Goal: Task Accomplishment & Management: Complete application form

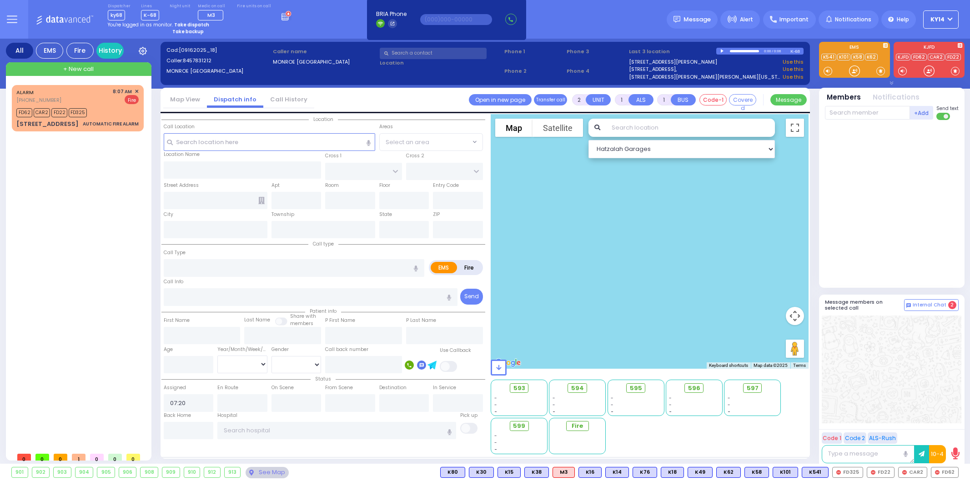
select select
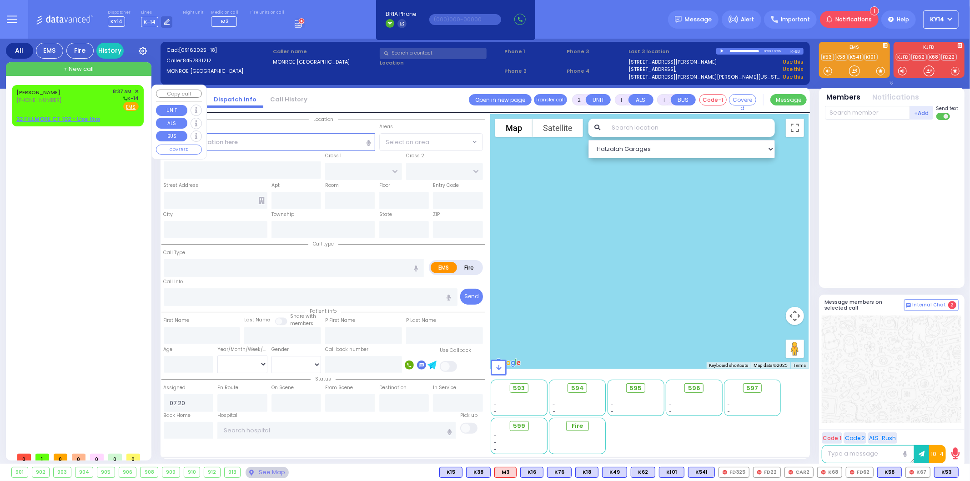
click at [64, 101] on div "[PHONE_NUMBER]" at bounding box center [39, 100] width 47 height 8
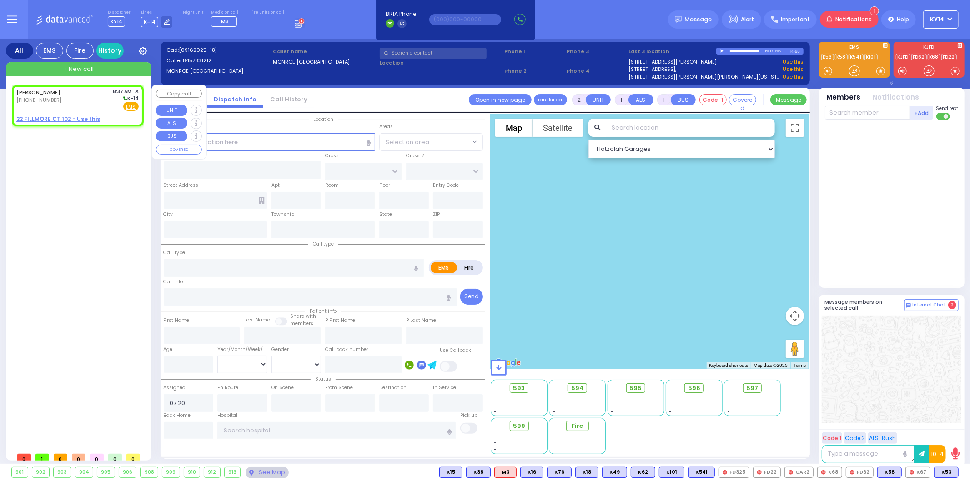
select select
radio input "true"
type input "[PERSON_NAME]"
select select
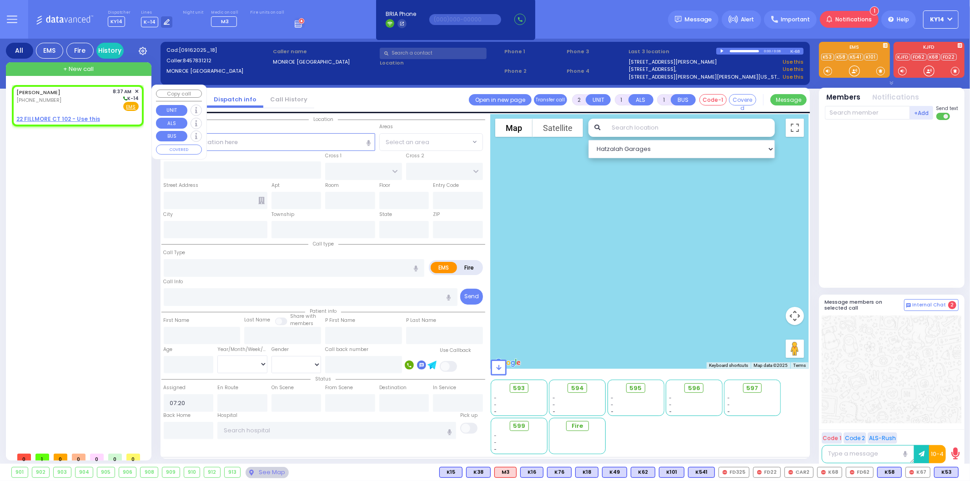
type input "08:37"
select select "Hatzalah Garages"
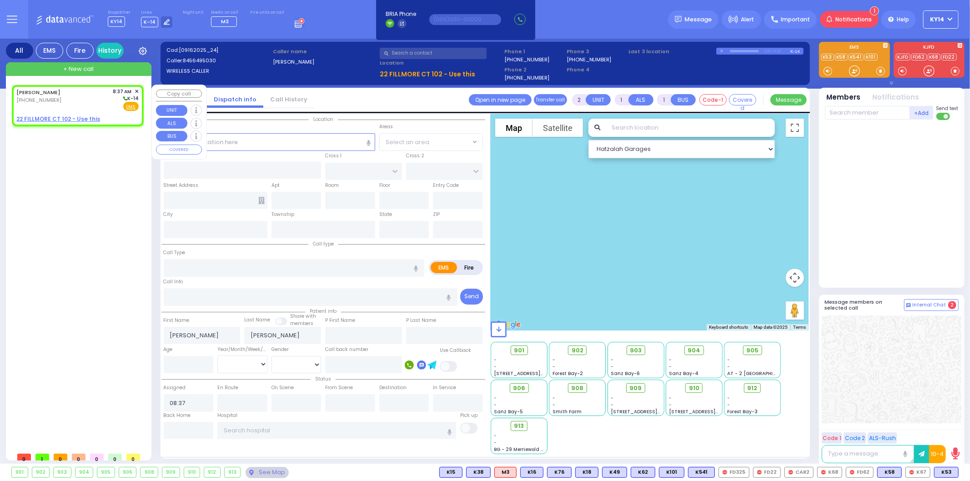
click at [55, 117] on u "22 FILLMORE CT 102 - Use this" at bounding box center [58, 119] width 84 height 8
select select
radio input "true"
select select
select select "Hatzalah Garages"
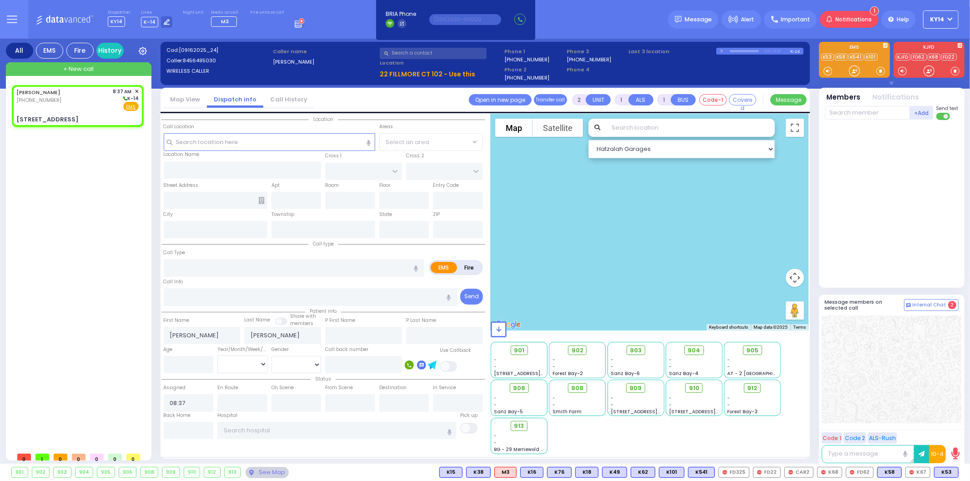
select select
radio input "true"
select select
select select "Hatzalah Garages"
type input "TARNOPOL WAY"
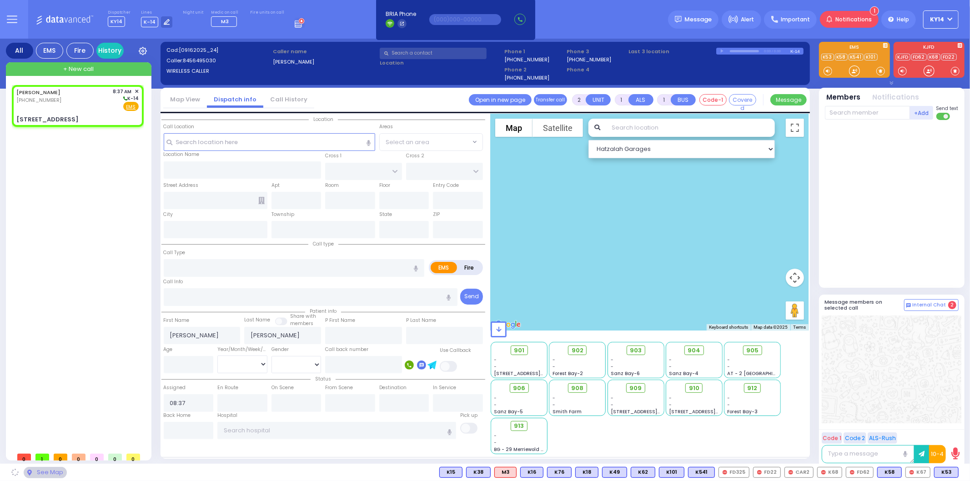
type input "KALEV WAY"
type input "[STREET_ADDRESS]"
type input "102"
type input "Monroe"
type input "[US_STATE]"
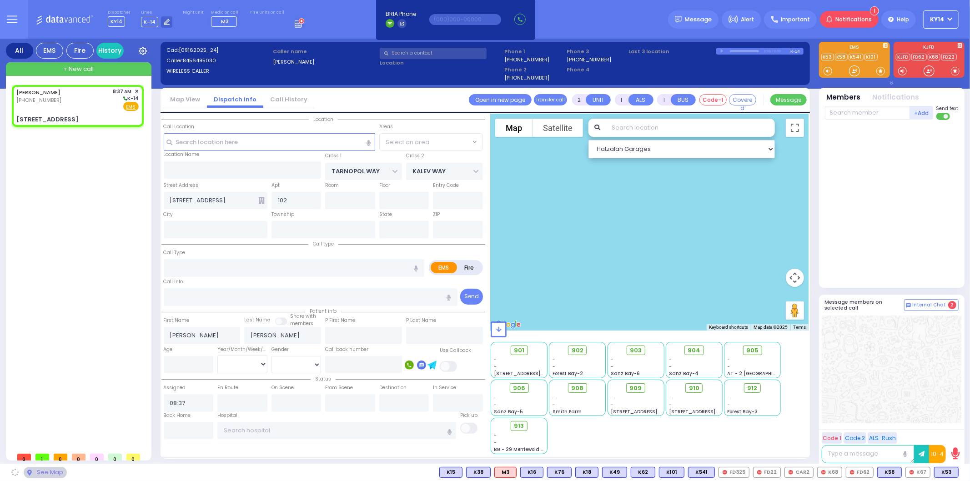
type input "10950"
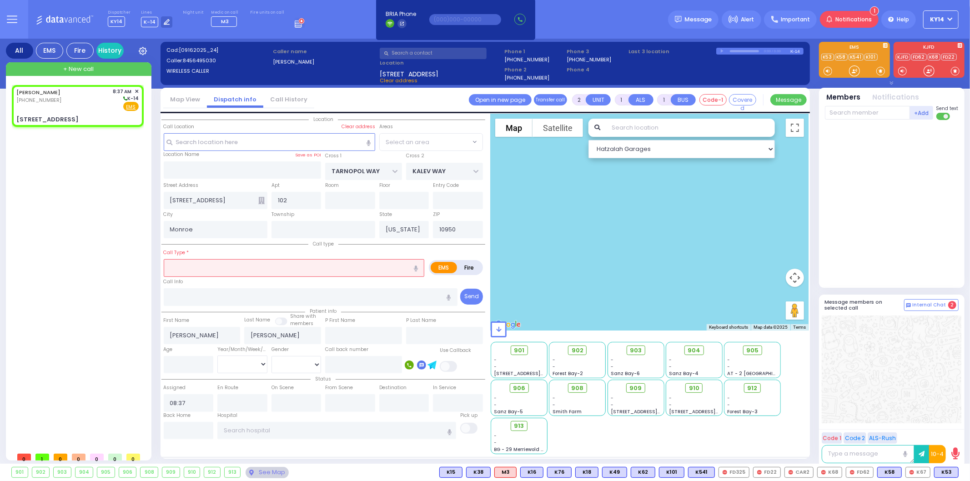
select select "SECTION 2"
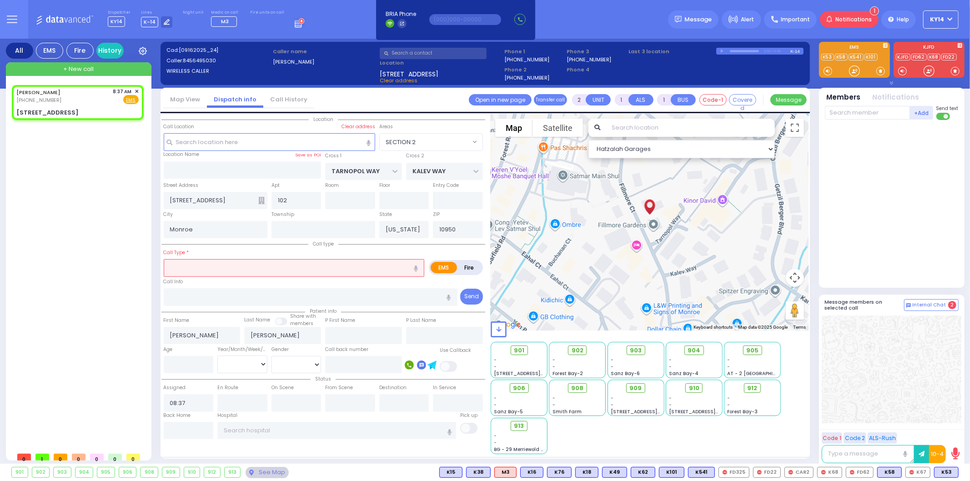
select select
radio input "true"
select select
select select "Hatzalah Garages"
select select "SECTION 2"
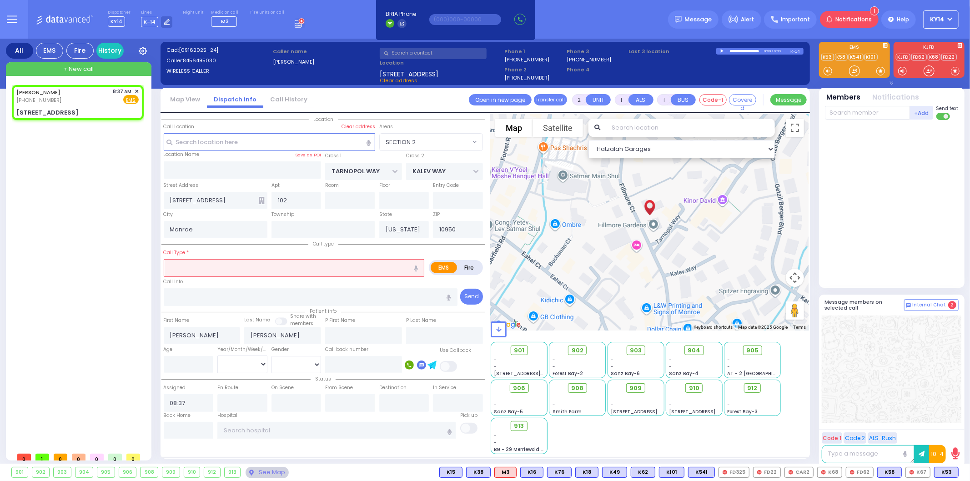
click at [416, 266] on icon "button" at bounding box center [416, 269] width 4 height 6
type input "play some ceiling fan"
select select
radio input "true"
select select
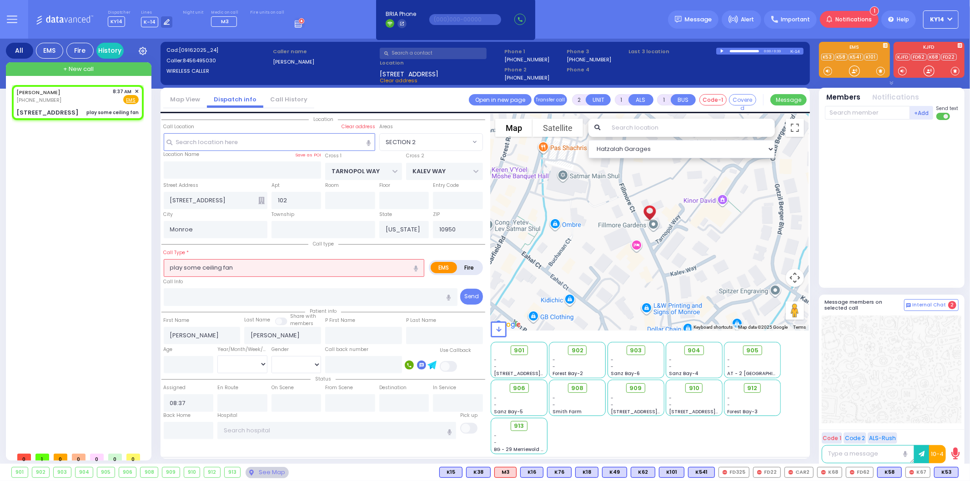
select select "Hatzalah Garages"
select select "SECTION 2"
drag, startPoint x: 229, startPoint y: 270, endPoint x: 79, endPoint y: 262, distance: 150.3
click at [72, 262] on div "All EMS Fire History Settings" at bounding box center [485, 253] width 959 height 429
select select
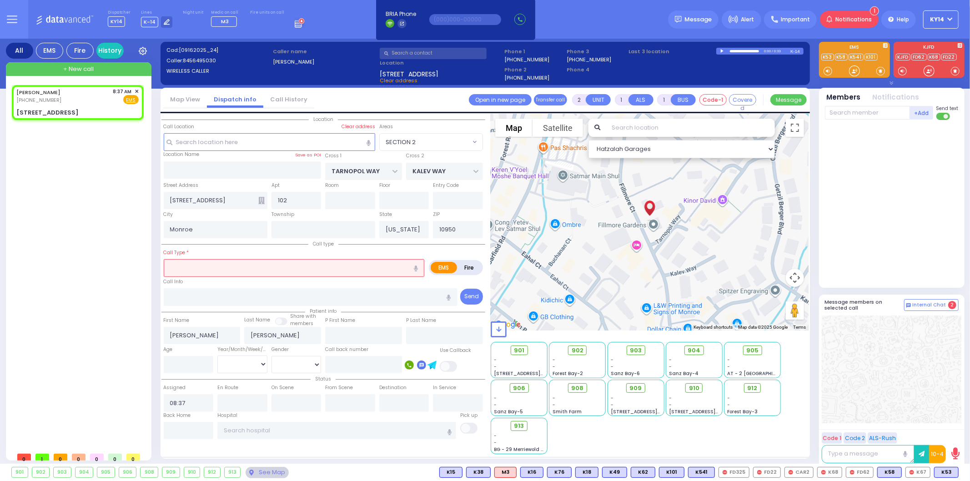
radio input "true"
select select
select select "Hatzalah Garages"
select select
radio input "true"
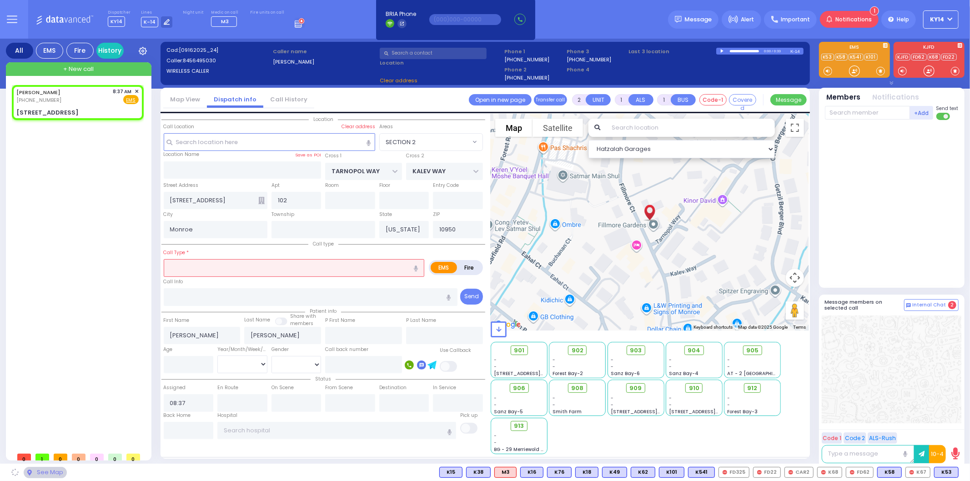
select select
select select "Hatzalah Garages"
select select "SECTION 2"
click at [416, 266] on icon "button" at bounding box center [416, 269] width 4 height 6
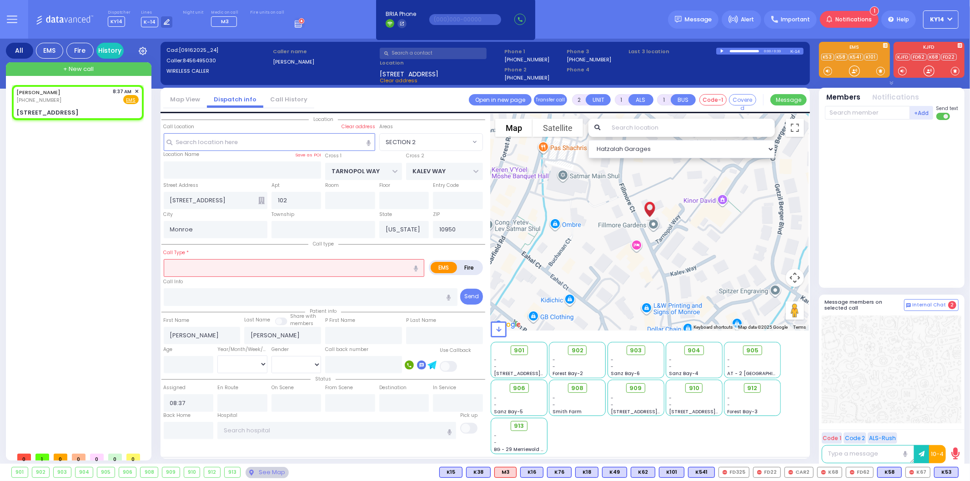
type input "patient feeling faint"
select select
radio input "true"
select select
select select "Hatzalah Garages"
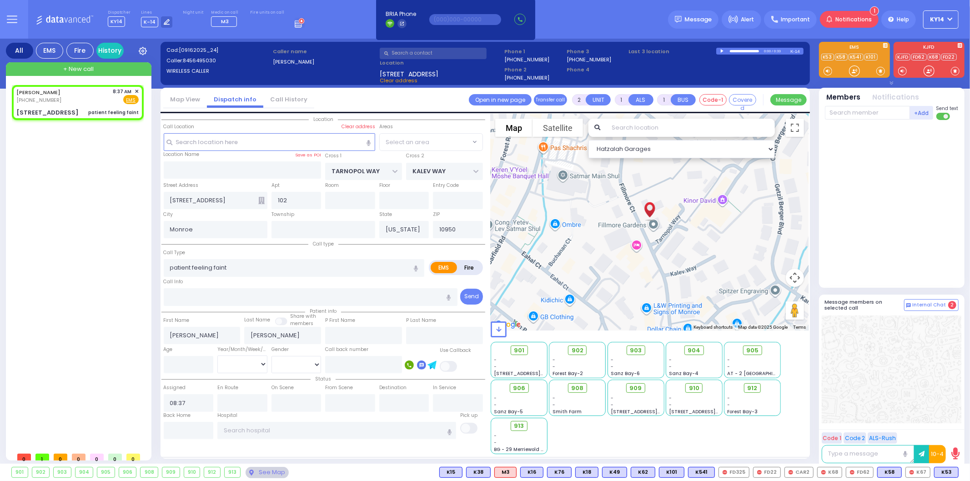
select select "SECTION 2"
drag, startPoint x: 936, startPoint y: 19, endPoint x: 917, endPoint y: 28, distance: 21.4
click at [936, 18] on span "KY14" at bounding box center [938, 19] width 14 height 8
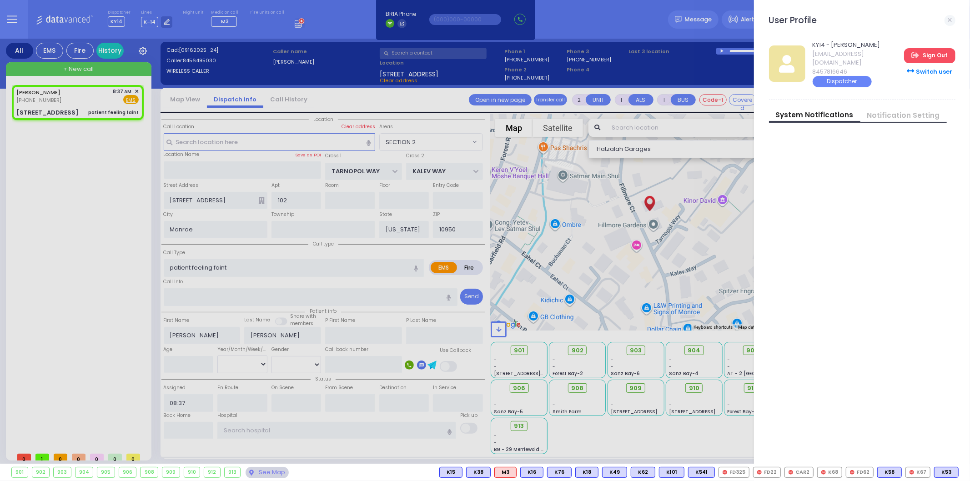
click at [954, 48] on link "Sign Out" at bounding box center [929, 55] width 51 height 15
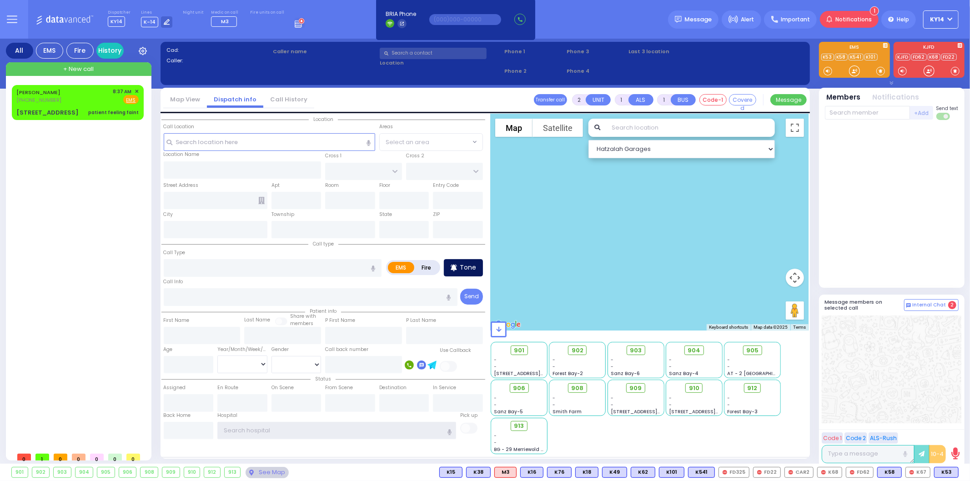
type input "ky14"
click at [460, 267] on div "Tone" at bounding box center [463, 267] width 39 height 17
click at [84, 96] on div "MOSHE JOSEPH LICHTMAN (845) 649-5030 8:37 AM ✕ Fire EMS" at bounding box center [77, 96] width 122 height 17
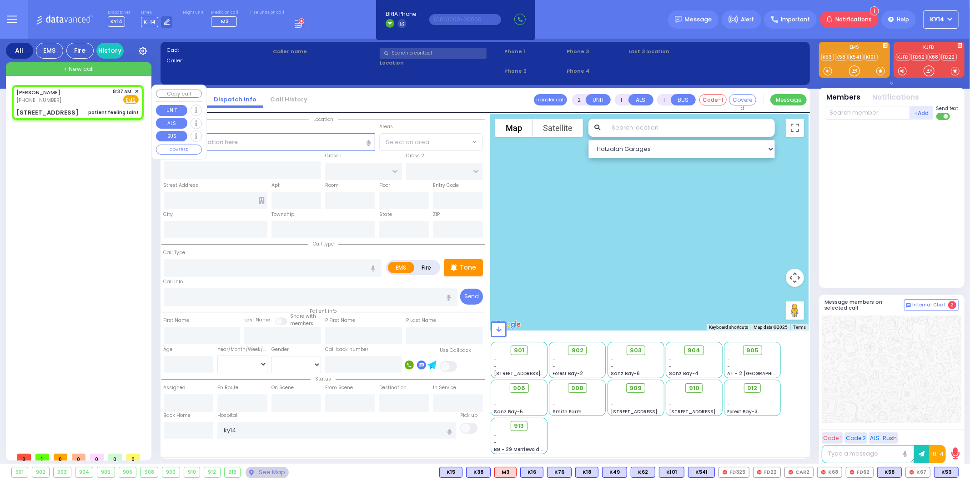
select select
type input "patient feeling faint"
radio input "true"
type input "[PERSON_NAME]"
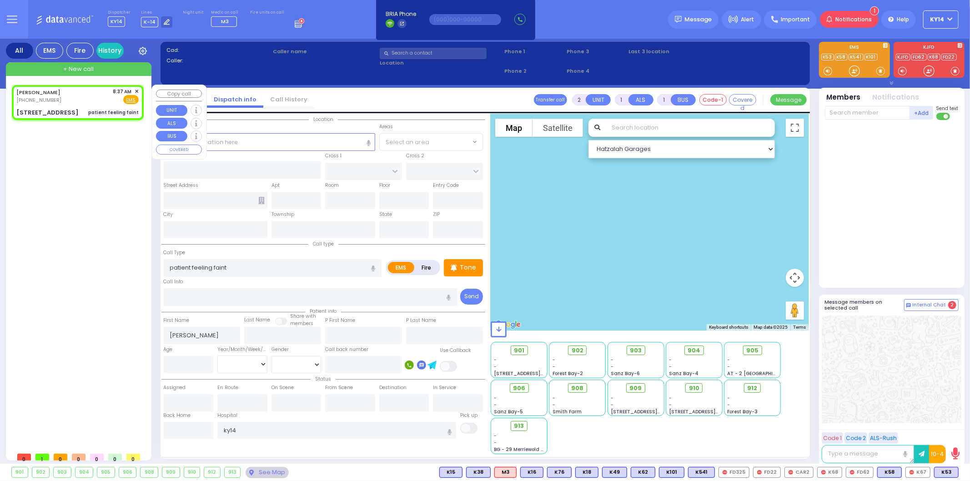
select select
type input "08:37"
select select "Hatzalah Garages"
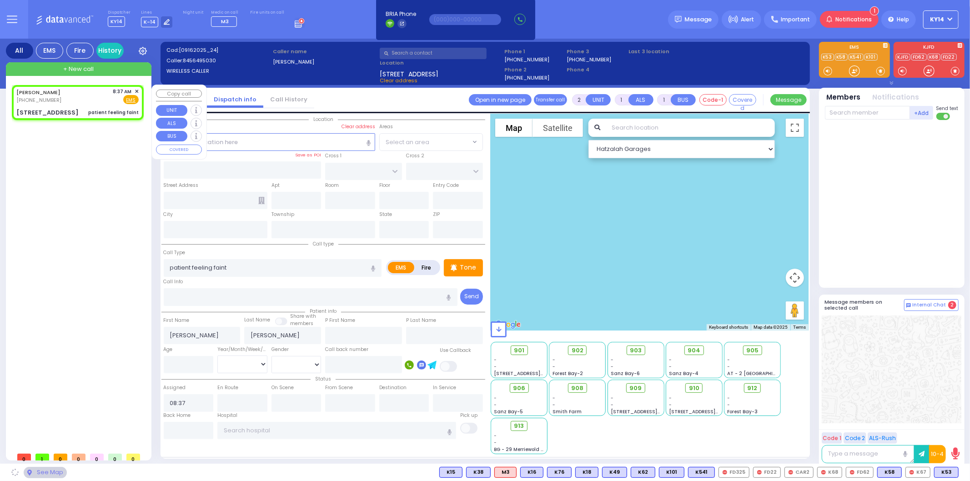
type input "TARNOPOL WAY"
type input "KALEV WAY"
type input "[STREET_ADDRESS]"
type input "102"
type input "Monroe"
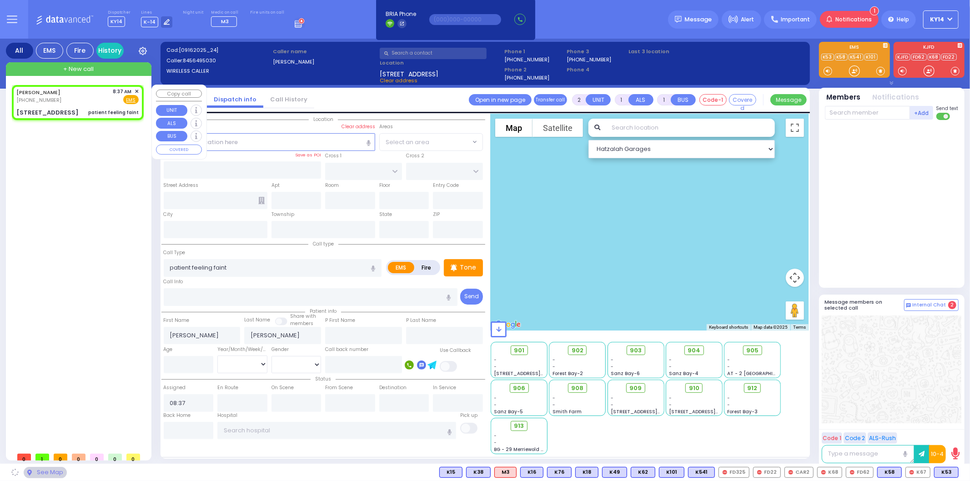
type input "[US_STATE]"
type input "10950"
select select "SECTION 2"
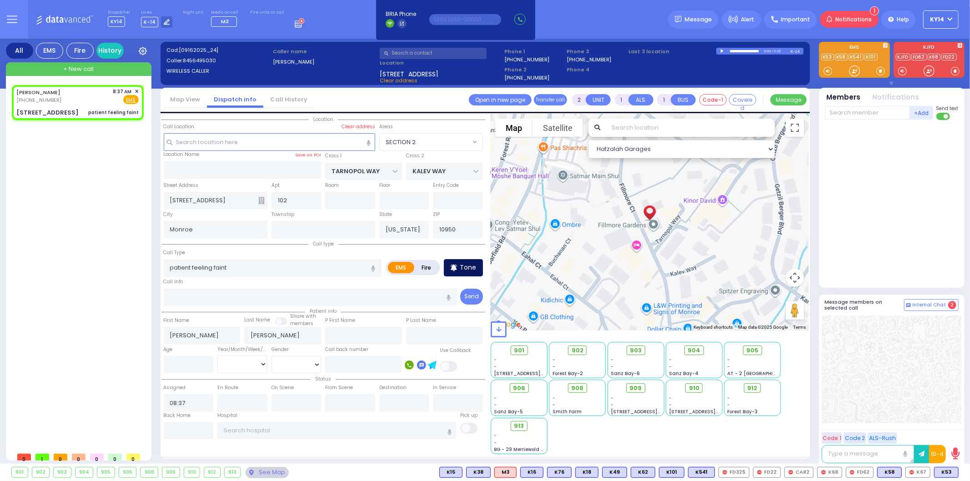
click at [465, 269] on p "Tone" at bounding box center [468, 268] width 16 height 10
click at [946, 470] on span "K101" at bounding box center [946, 473] width 25 height 10
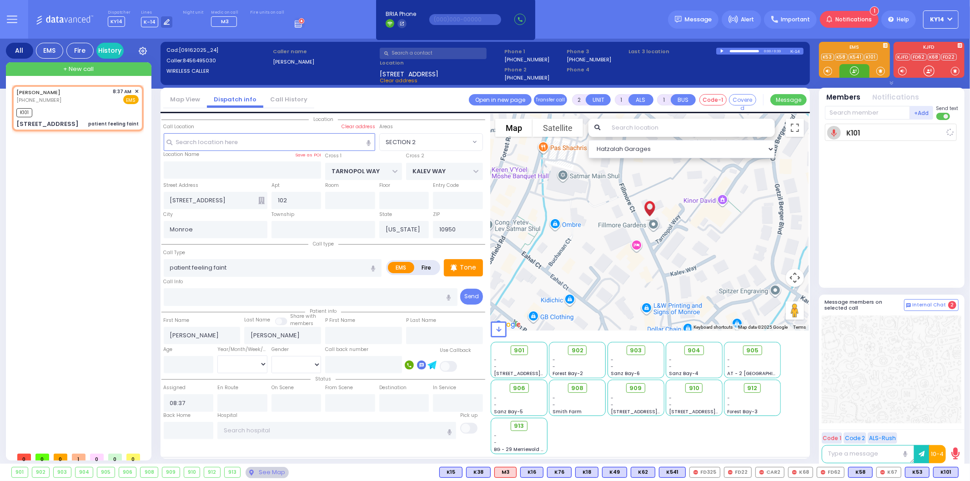
select select
radio input "true"
select select
type input "08:39"
select select "Hatzalah Garages"
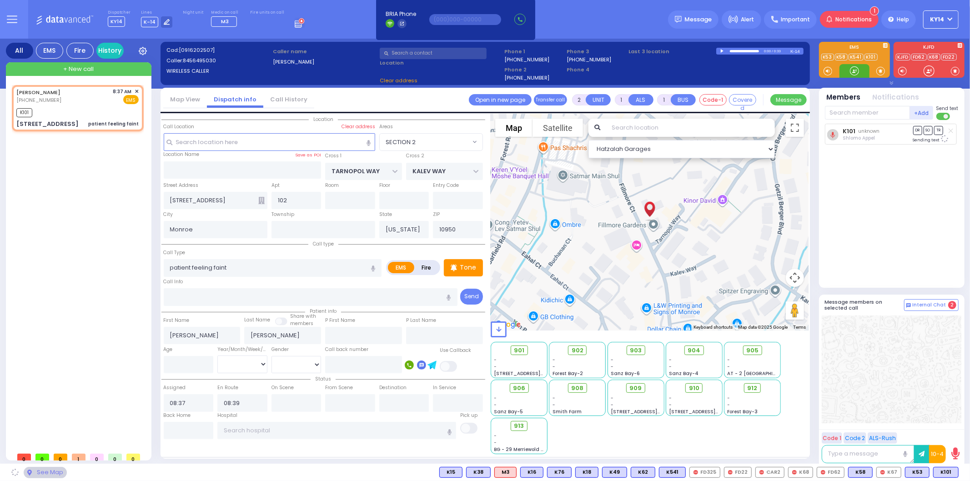
select select "SECTION 2"
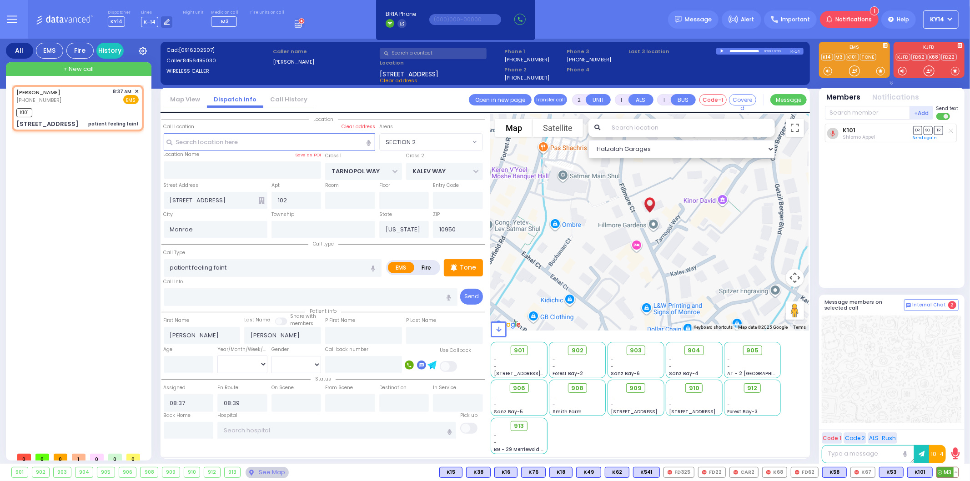
click at [949, 474] on span "M3" at bounding box center [947, 473] width 21 height 10
select select
radio input "true"
select select
select select "Hatzalah Garages"
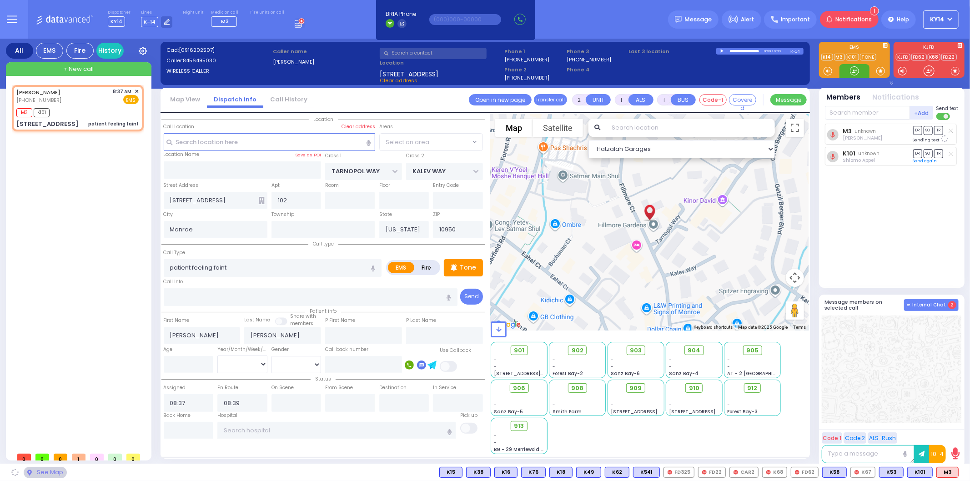
select select "SECTION 2"
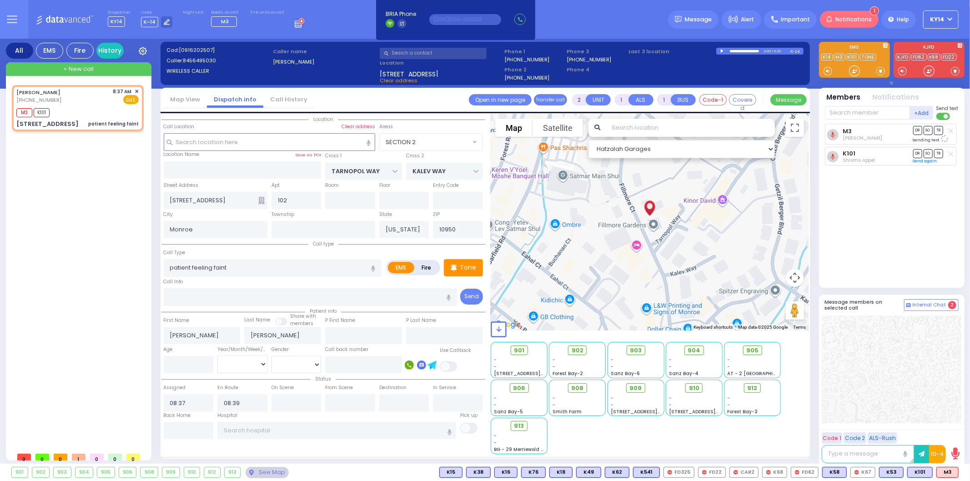
click at [860, 16] on span "Notifications" at bounding box center [854, 19] width 36 height 8
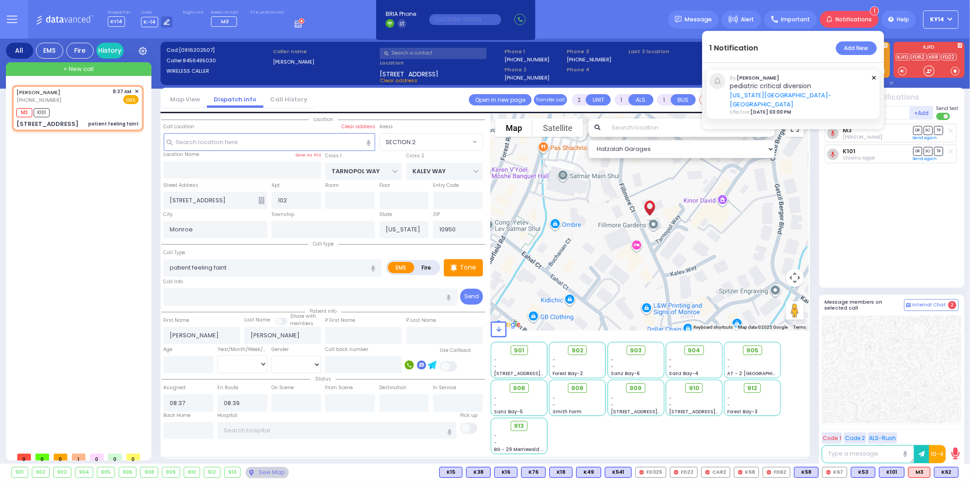
click at [896, 178] on div "M3 Chananya Indig DR SO TR" at bounding box center [893, 202] width 136 height 156
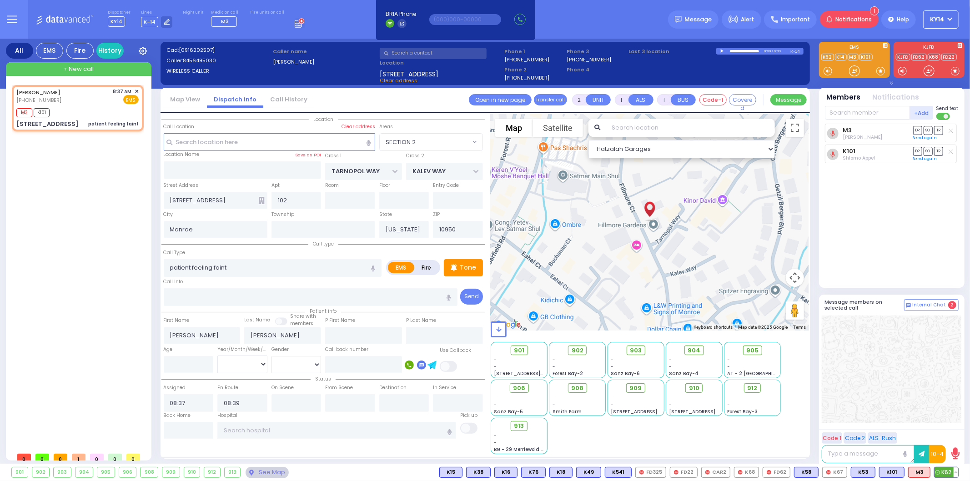
click at [945, 475] on span "K62" at bounding box center [947, 473] width 24 height 10
select select
radio input "true"
select select
select select "Hatzalah Garages"
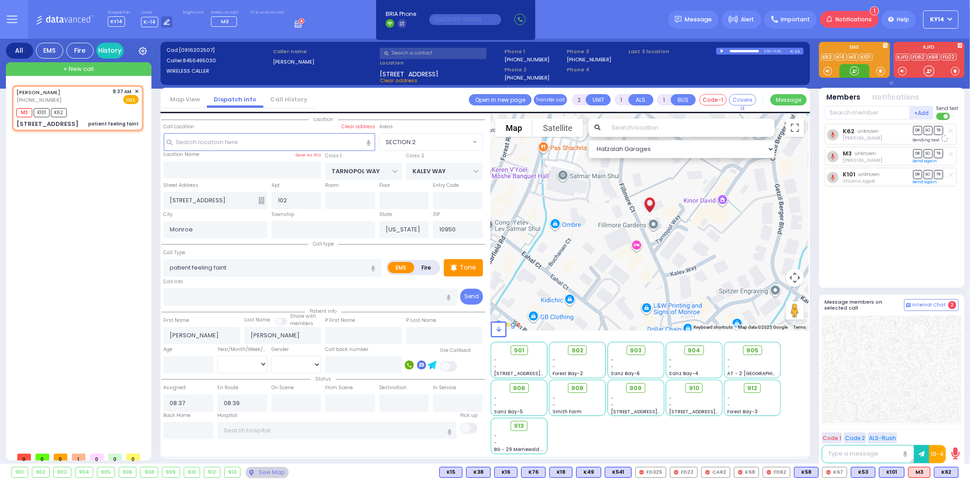
select select "SECTION 2"
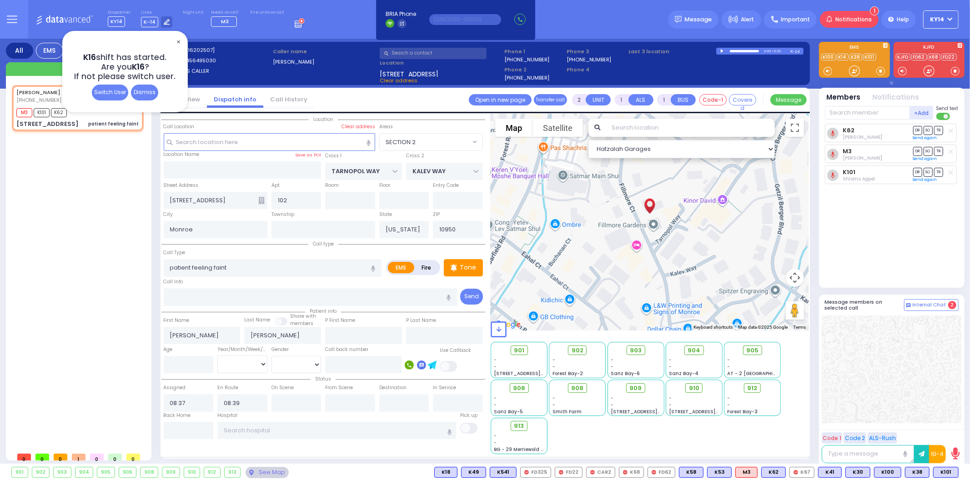
click at [187, 39] on div "Dispatcher KY14 K16 shift has started. Are you K16 ? K-14" at bounding box center [485, 19] width 970 height 39
click at [182, 42] on div "✕ K16 shift has started. Are you K16 ? If not please switch user. Switch User D…" at bounding box center [125, 71] width 126 height 81
click at [176, 41] on span "✕" at bounding box center [178, 42] width 7 height 10
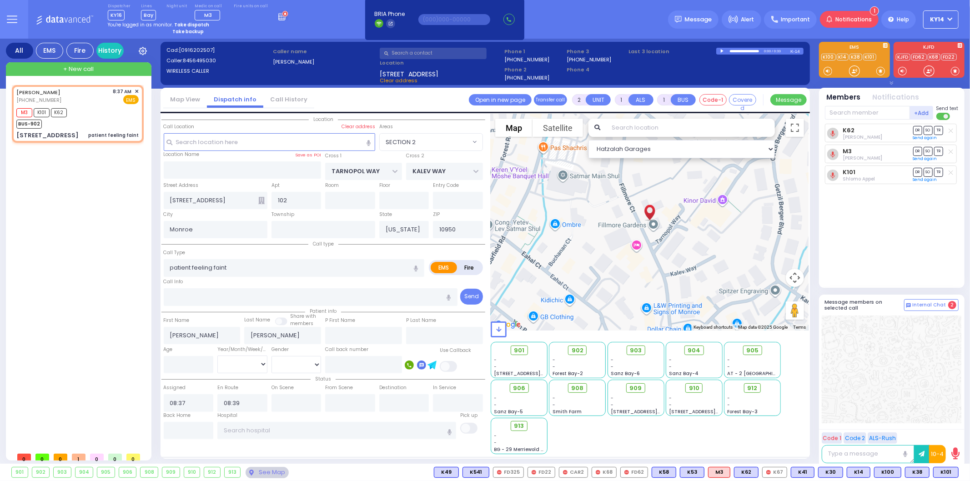
select select
radio input "true"
select select
select select "Hatzalah Garages"
select select "SECTION 2"
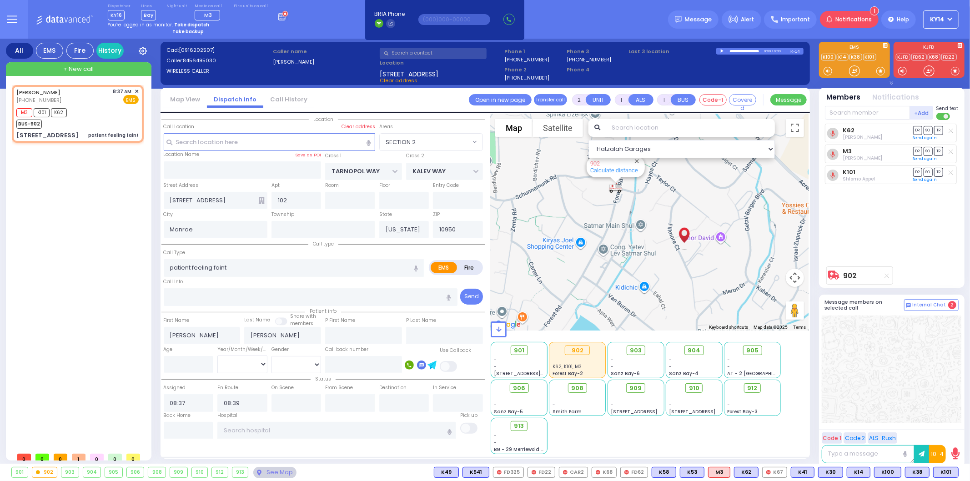
select select
radio input "true"
select select
select select "Hatzalah Garages"
select select "SECTION 2"
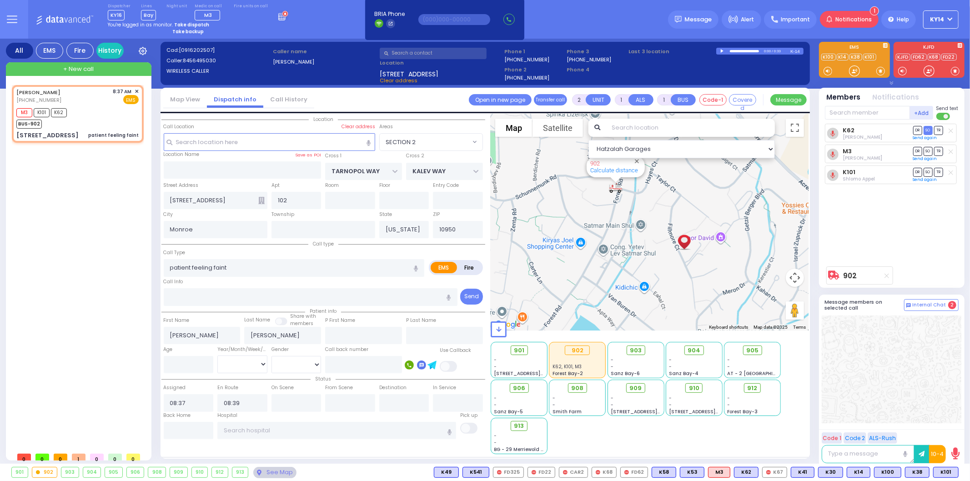
select select
radio input "true"
select select
select select "Hatzalah Garages"
select select "SECTION 2"
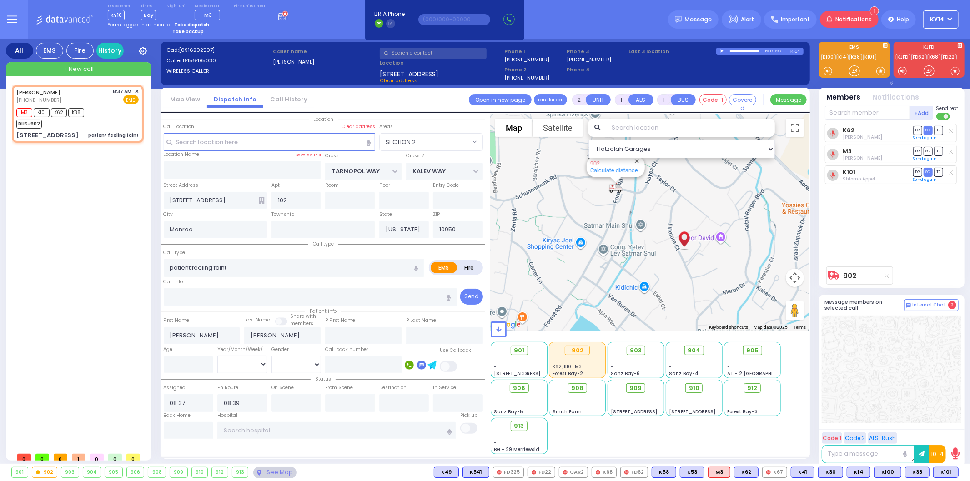
select select
radio input "true"
select select
select select "Hatzalah Garages"
select select "SECTION 2"
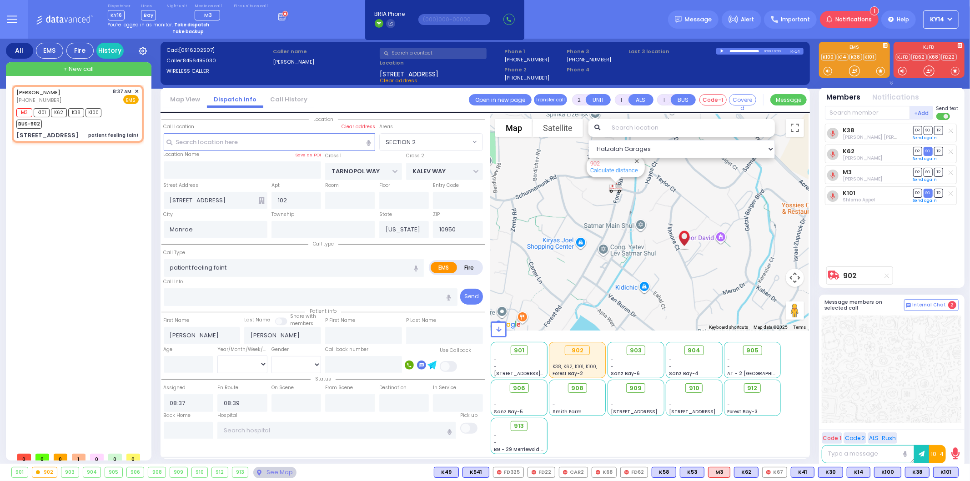
select select
radio input "true"
select select
select select "Hatzalah Garages"
select select "SECTION 2"
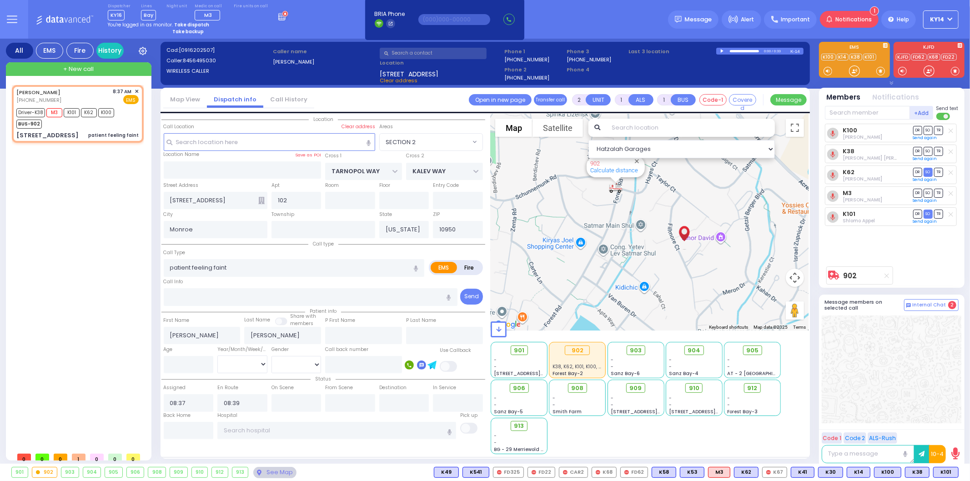
select select
radio input "true"
select select
select select "Hatzalah Garages"
select select "SECTION 2"
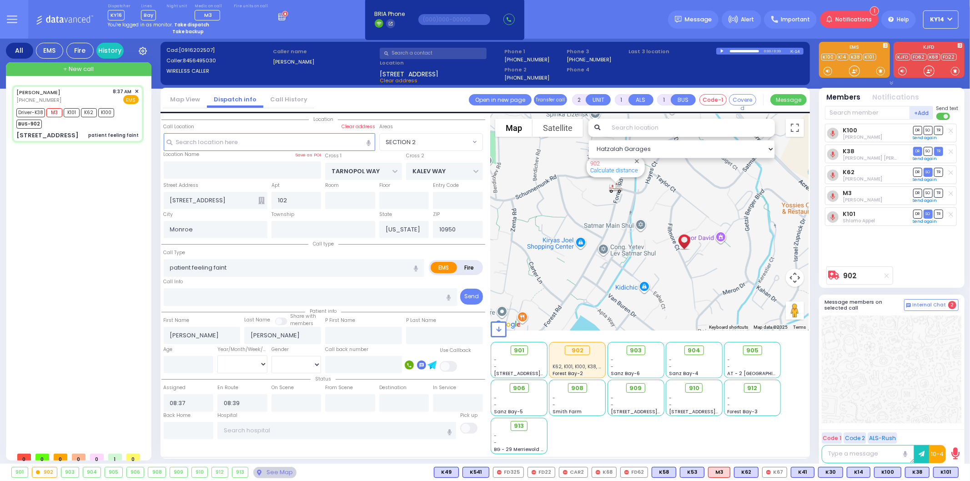
select select
radio input "true"
select select
type input "09:10"
select select "Hatzalah Garages"
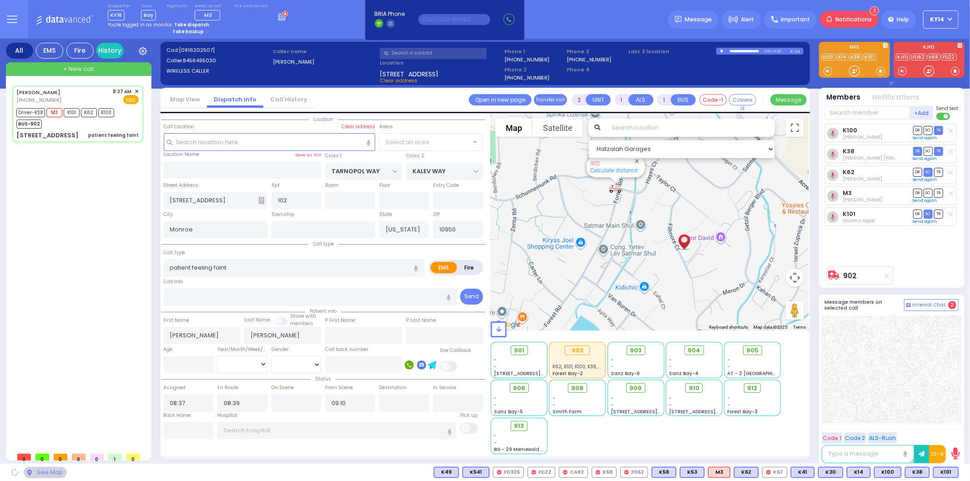
select select "SECTION 2"
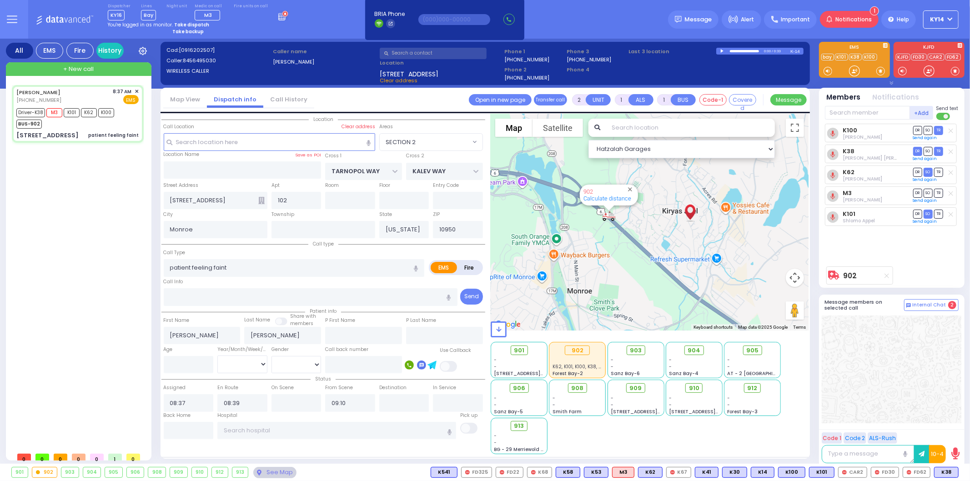
select select
radio input "true"
select select
select select "Hatzalah Garages"
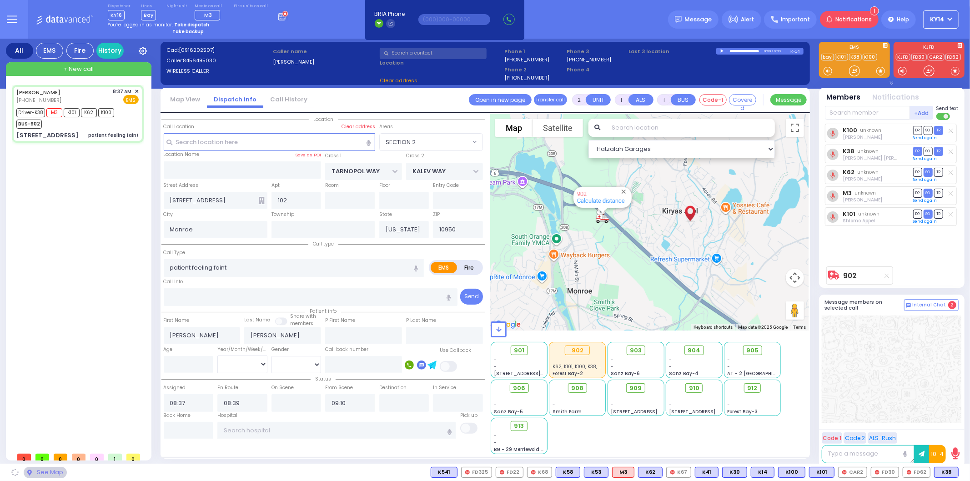
select select "SECTION 2"
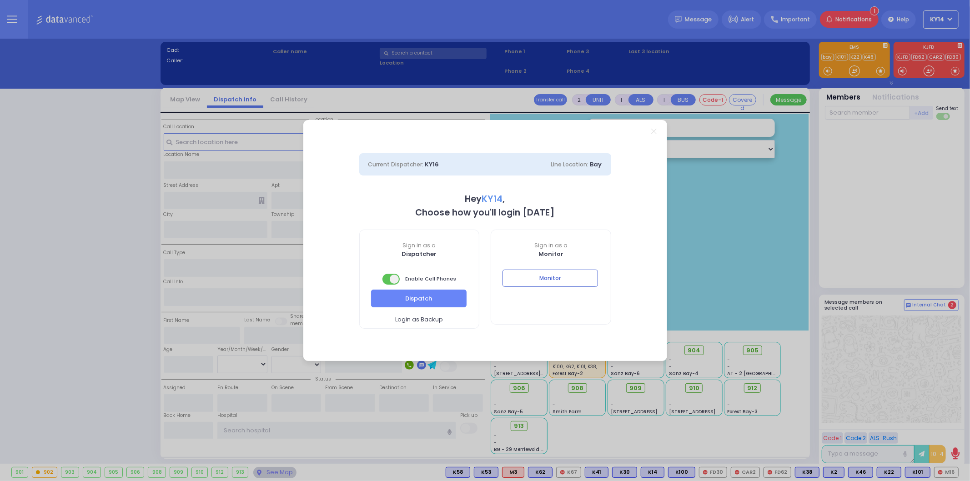
select select "2"
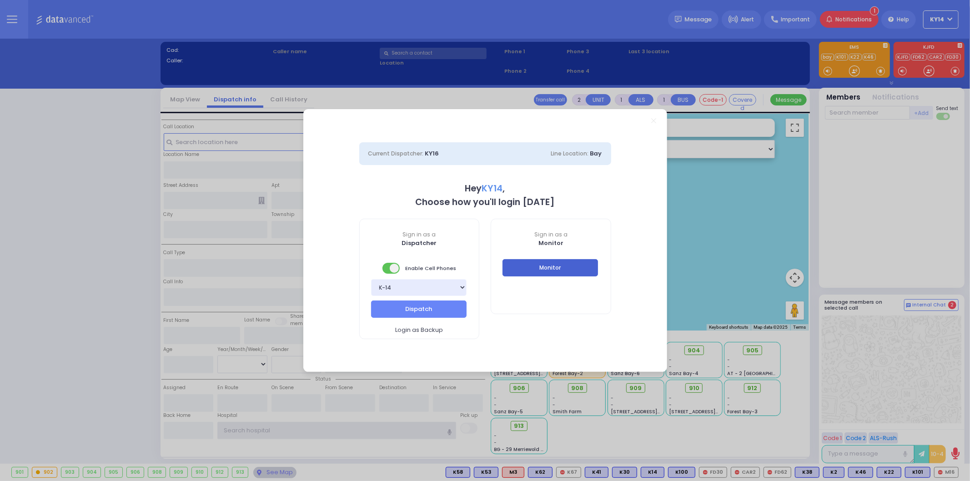
type input "ky14"
click at [556, 273] on button "Monitor" at bounding box center [551, 267] width 96 height 17
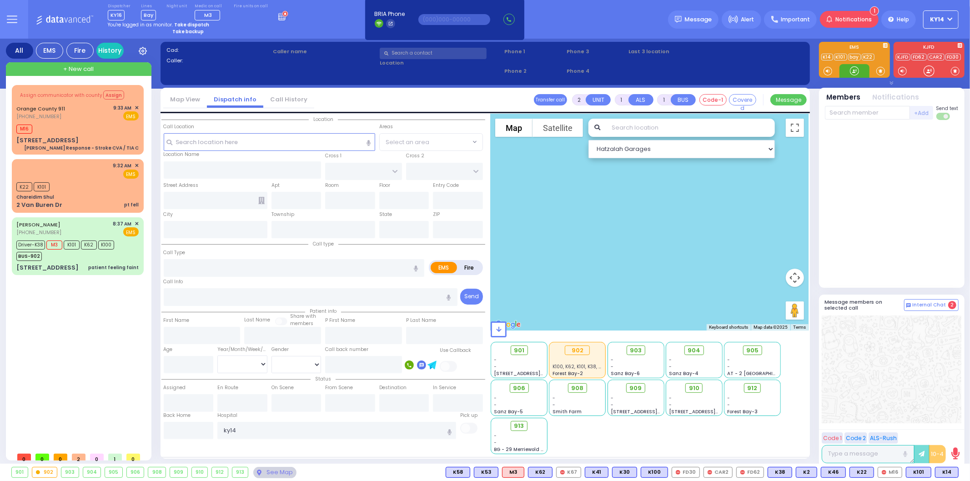
click at [853, 74] on div at bounding box center [854, 70] width 9 height 9
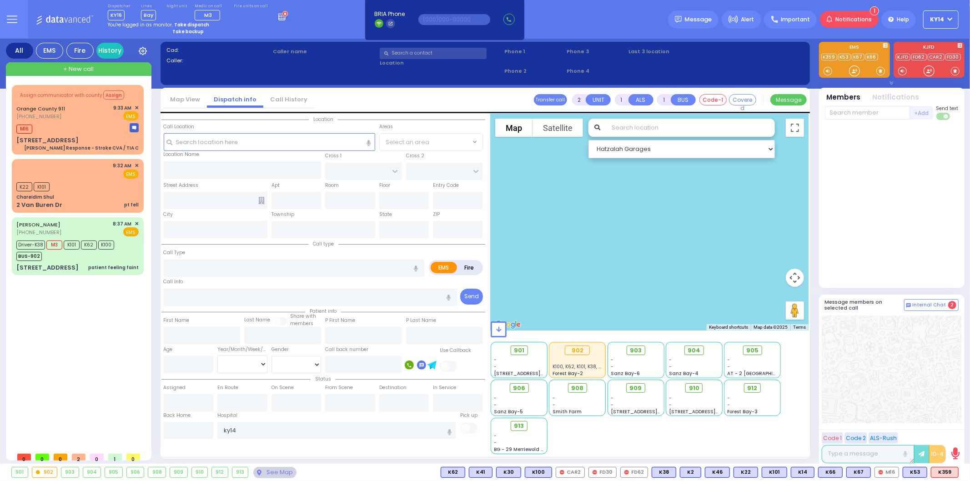
select select
type input "pt fell"
radio input "true"
select select
type input "09:32"
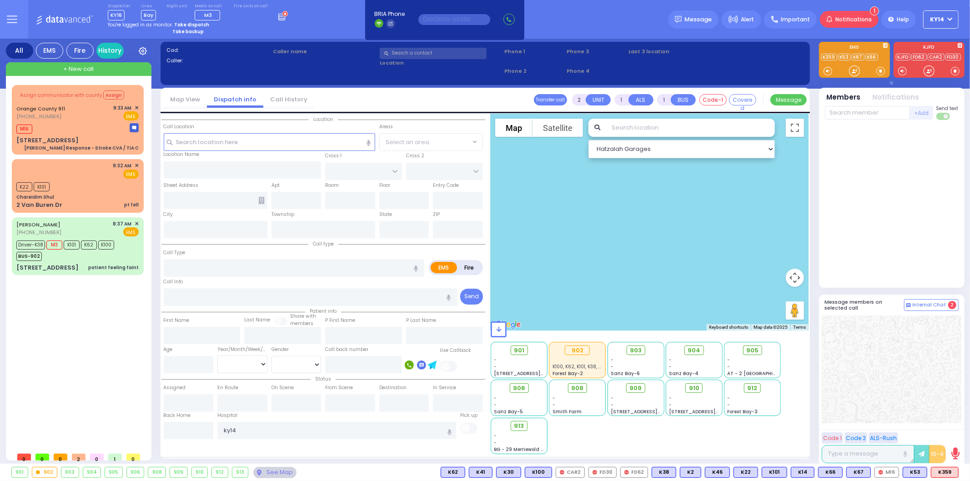
type input "09:34"
type input "Chareidim Shul"
type input "GARFIELD RD"
type input "FOREST RD"
type input "2 Van Buren Dr"
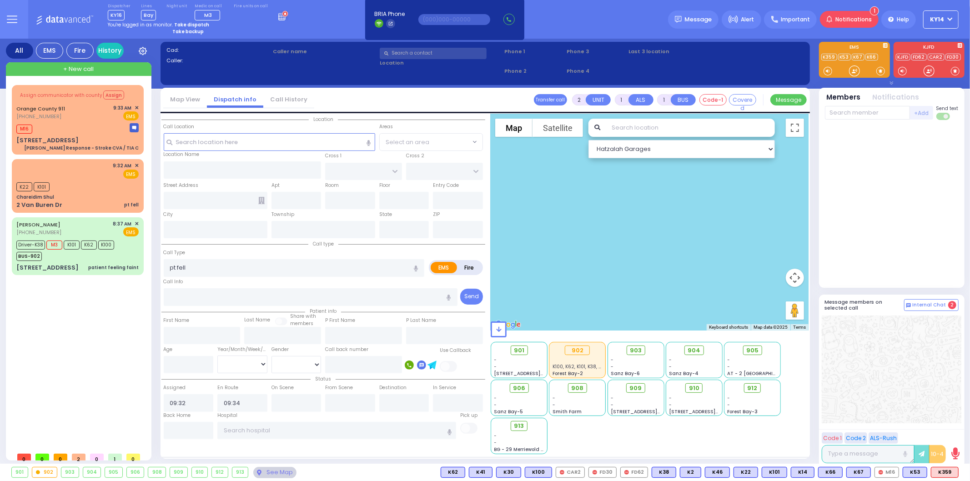
type input "Monroe"
type input "[US_STATE]"
type input "10950"
select select "SECTION 2"
select select "Hatzalah Garages"
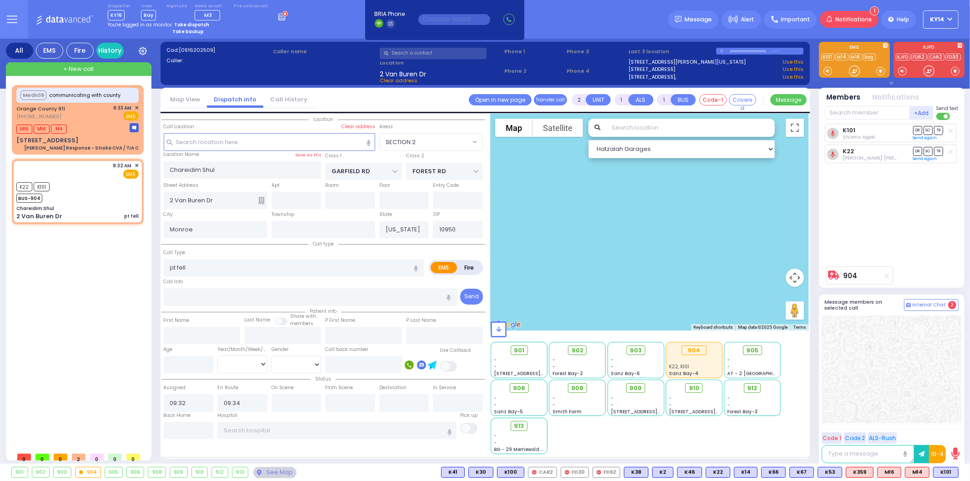
select select
radio input "true"
select select
radio input "true"
select select
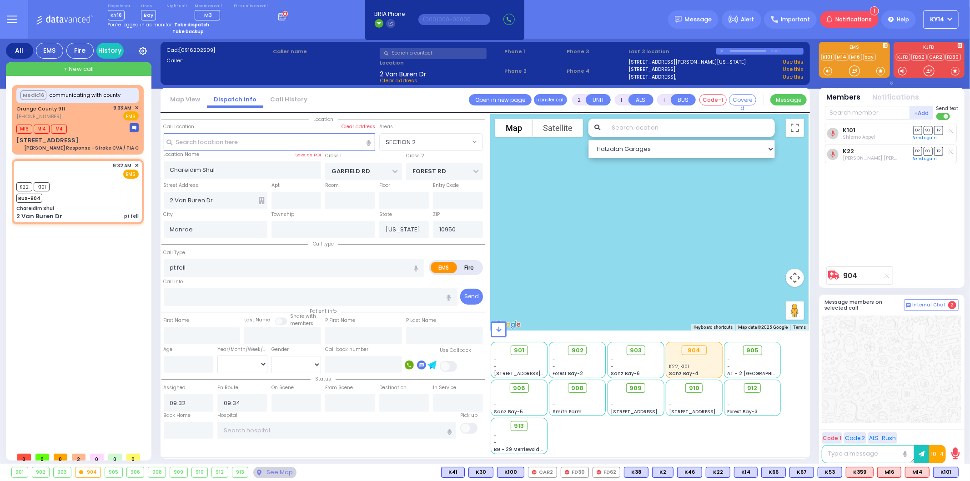
radio input "true"
select select
radio input "true"
select select
select select "SECTION 2"
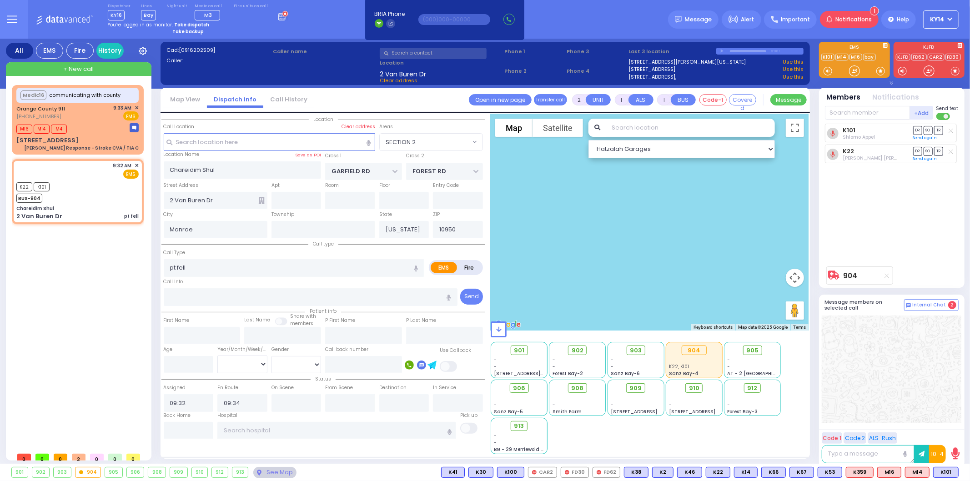
select select "Hatzalah Garages"
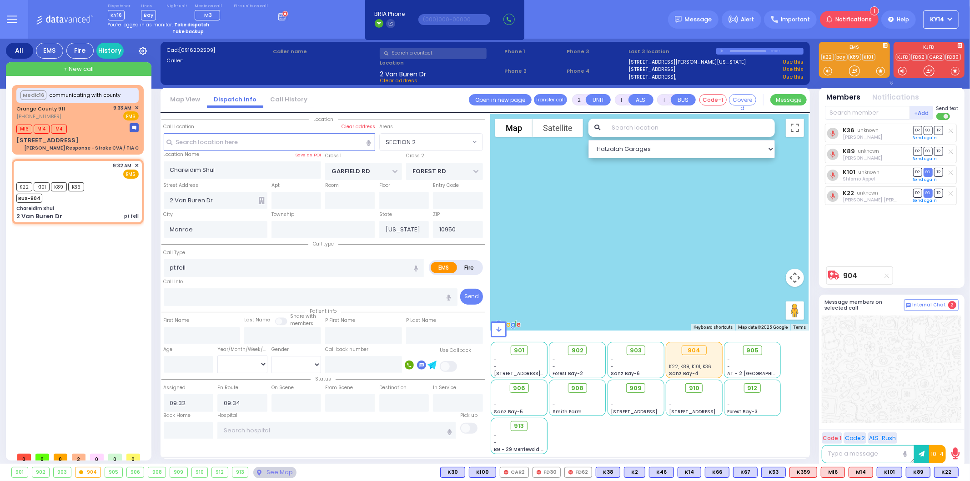
select select
radio input "true"
select select
type input "[US_STATE][GEOGRAPHIC_DATA]- [GEOGRAPHIC_DATA]"
select select "SECTION 2"
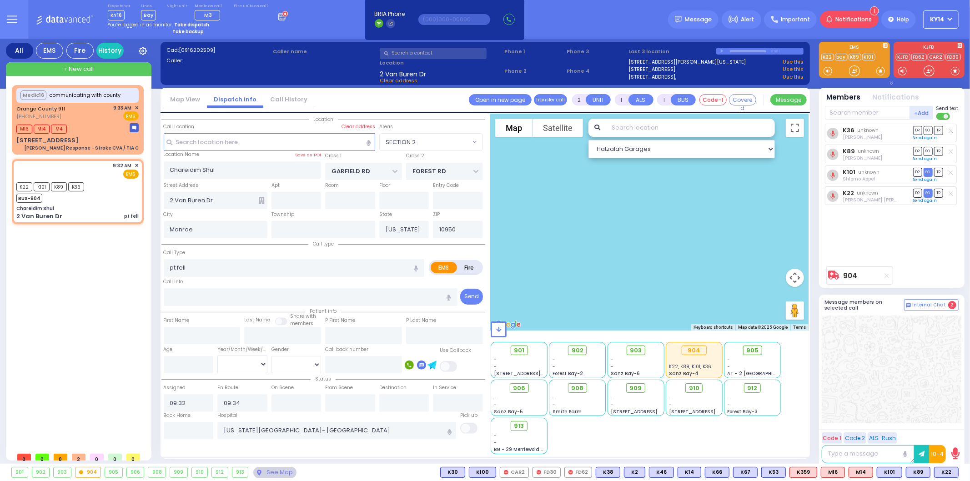
select select "Hatzalah Garages"
select select
radio input "true"
select select
type input "09:36"
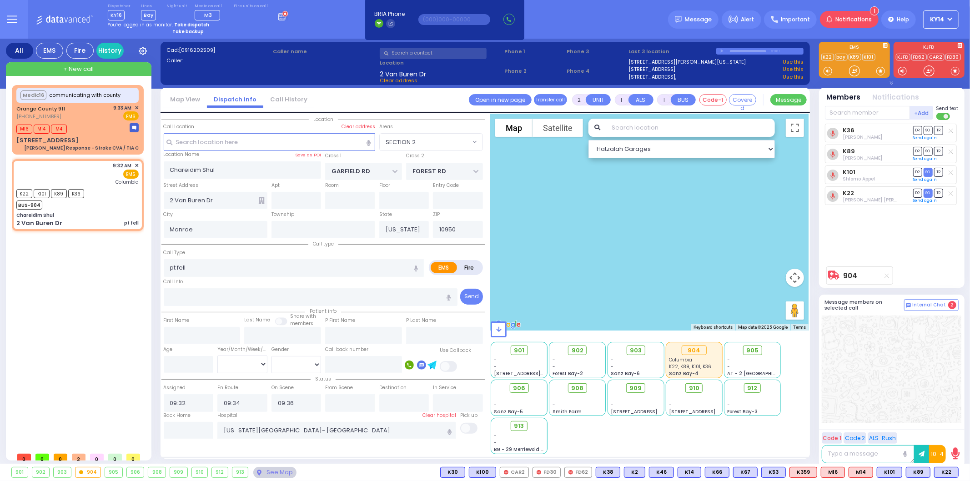
select select "SECTION 2"
select select "Hatzalah Garages"
